Goal: Information Seeking & Learning: Learn about a topic

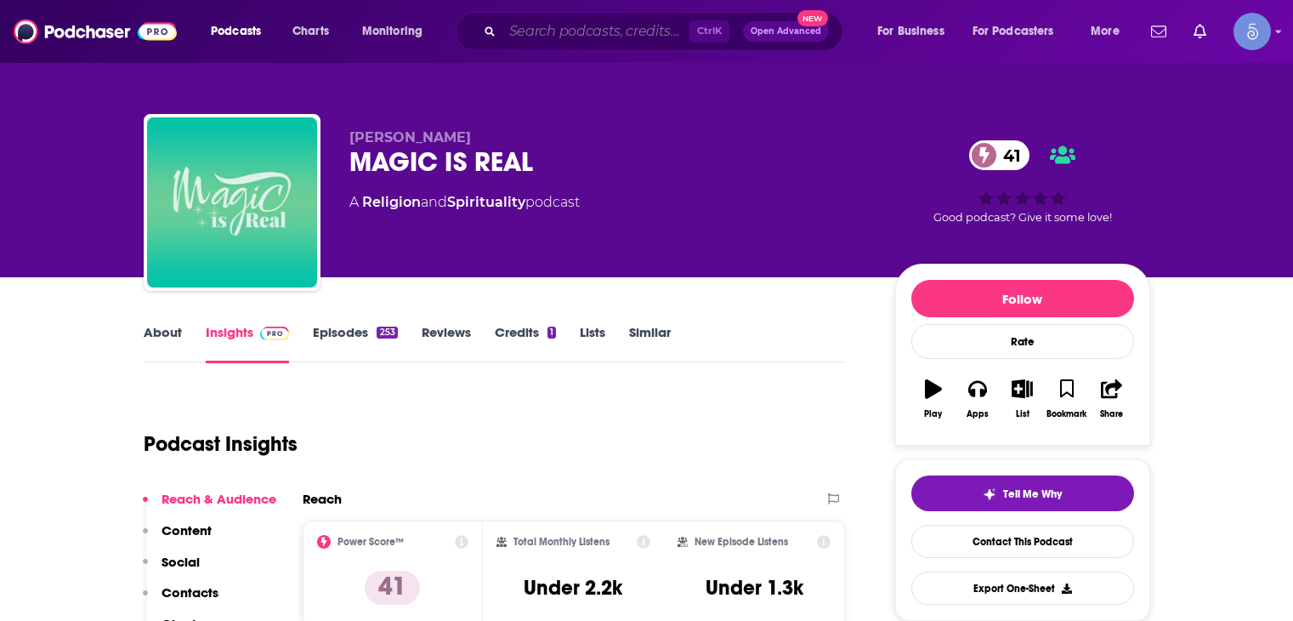
click at [621, 31] on input "Search podcasts, credits, & more..." at bounding box center [595, 31] width 187 height 27
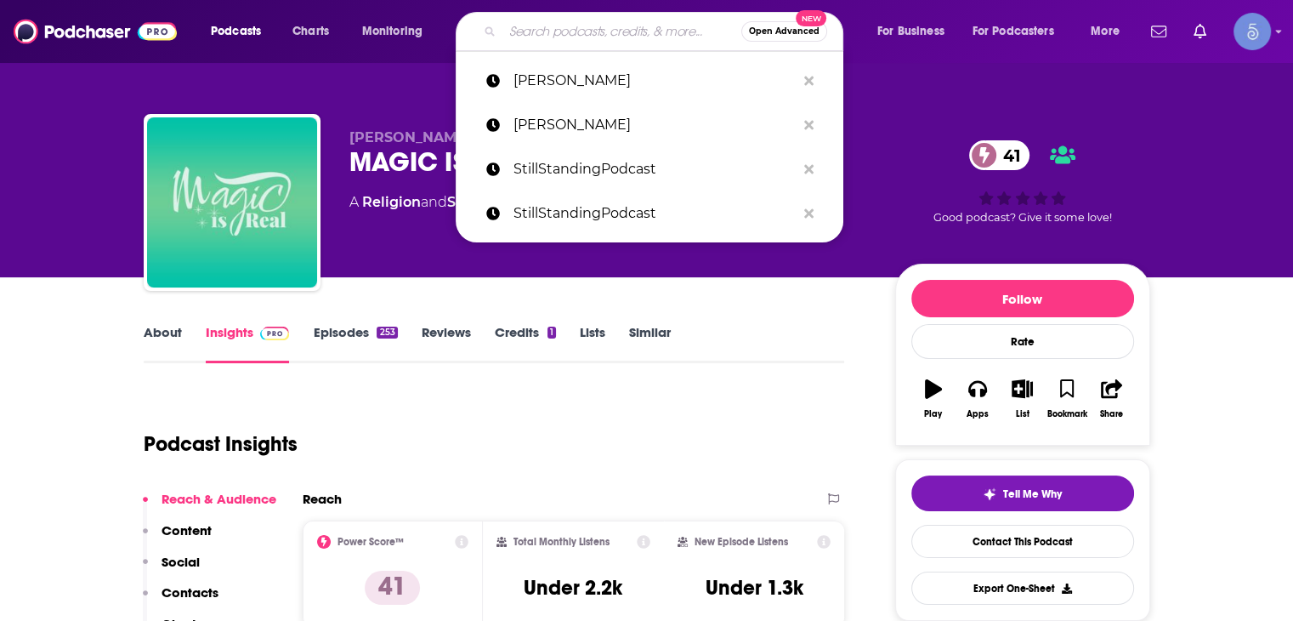
paste input "The SPIRAL UP Podcast with [PERSON_NAME]"
type input "The SPIRAL UP Podcast with [PERSON_NAME]"
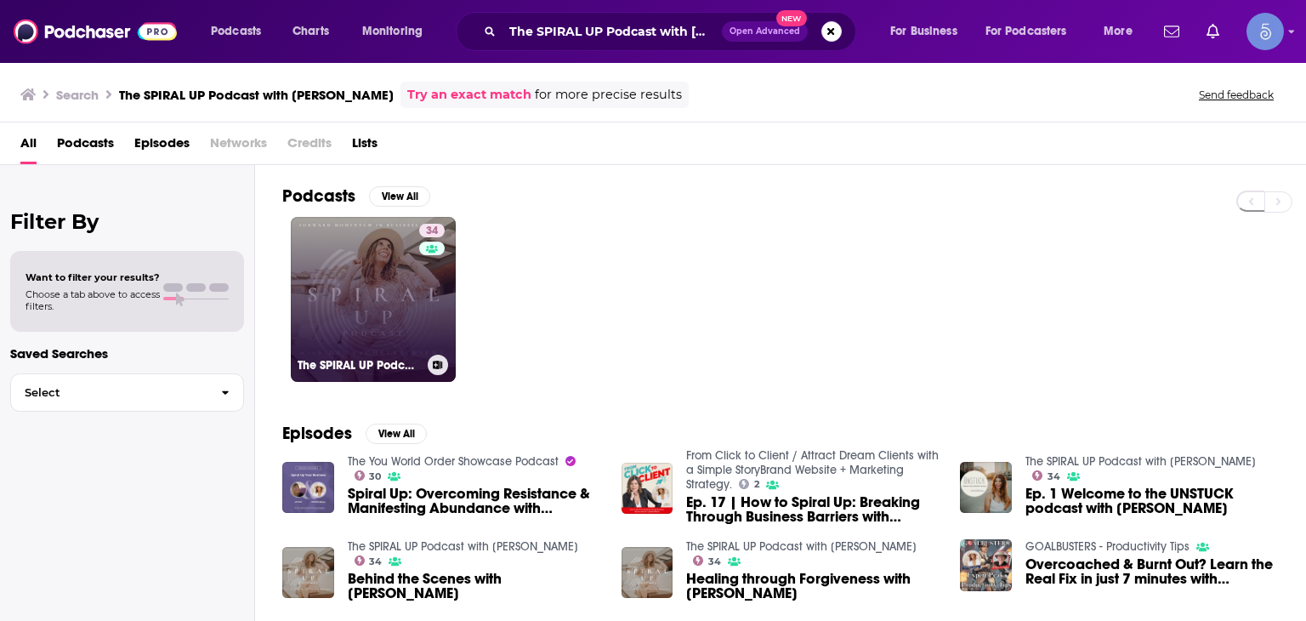
click at [376, 301] on link "34 The SPIRAL UP Podcast with [PERSON_NAME]" at bounding box center [373, 299] width 165 height 165
